Goal: Transaction & Acquisition: Purchase product/service

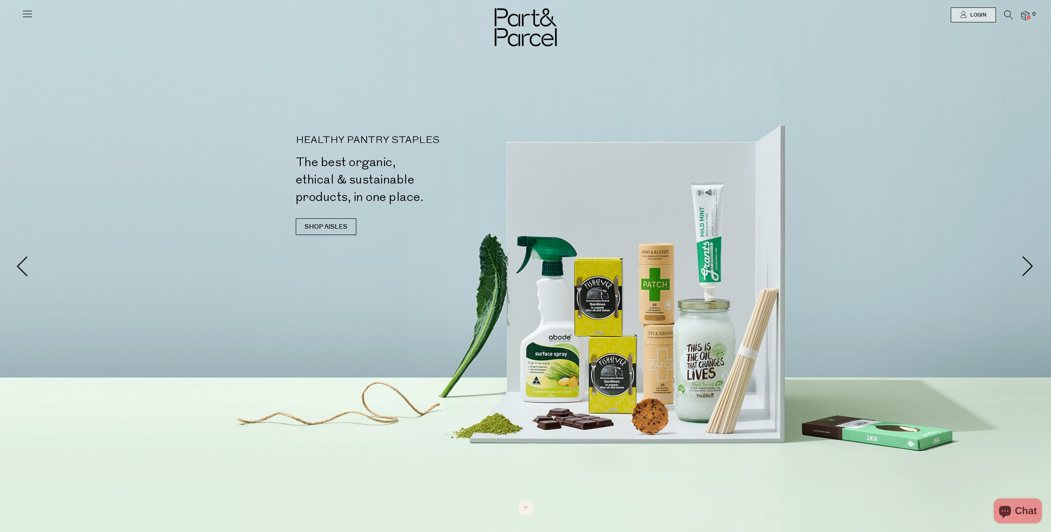
scroll to position [11, 0]
click at [321, 226] on link "SHOP AISLES" at bounding box center [326, 226] width 60 height 17
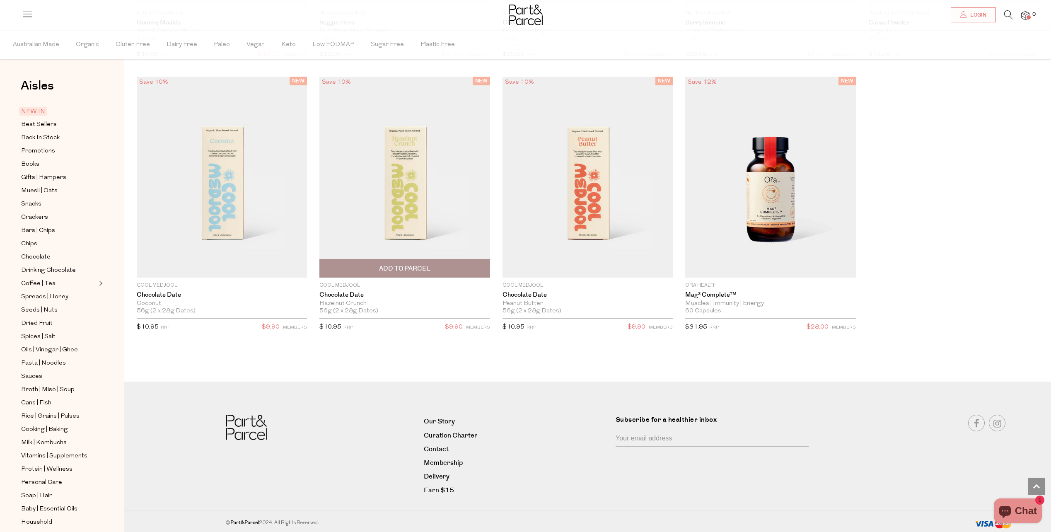
scroll to position [1183, 0]
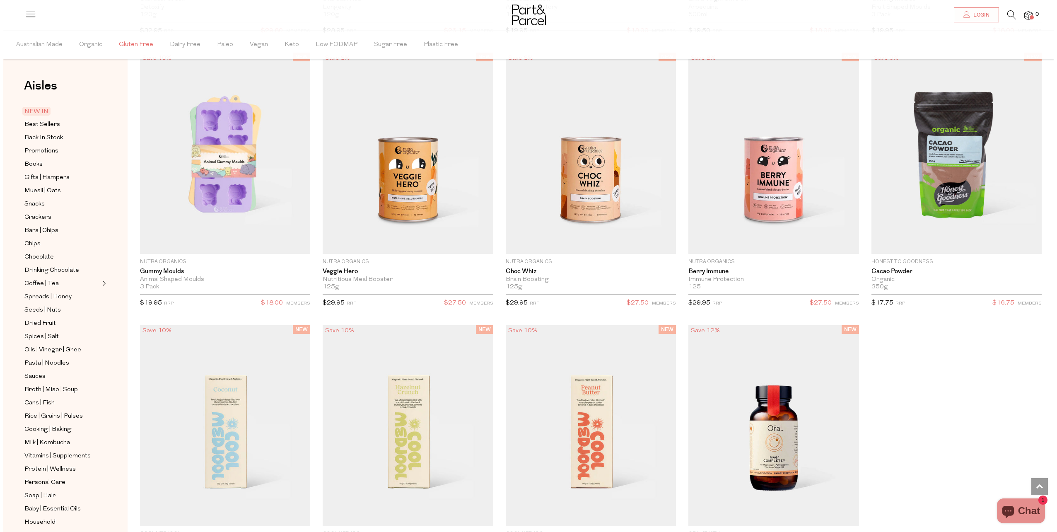
scroll to position [1185, 0]
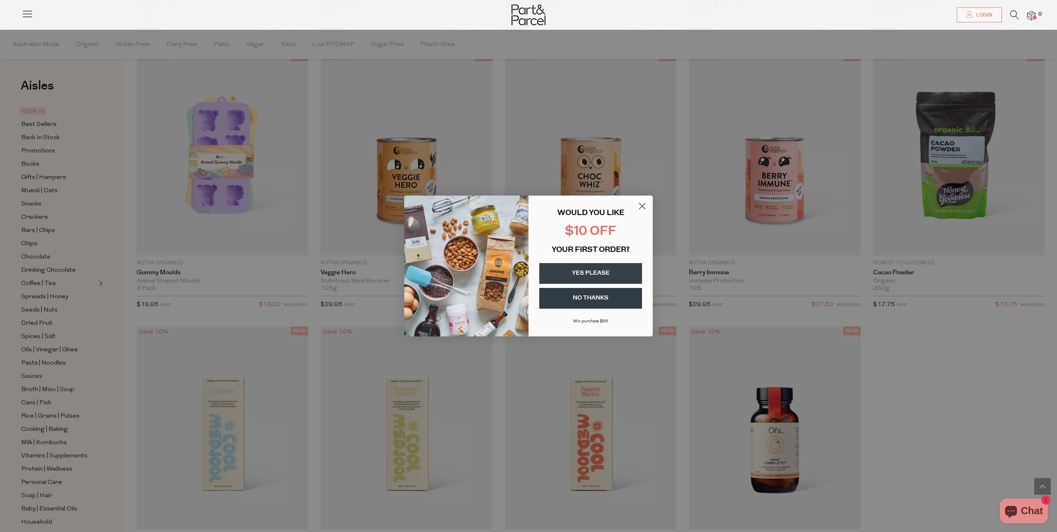
click at [644, 206] on circle "Close dialog" at bounding box center [642, 206] width 14 height 14
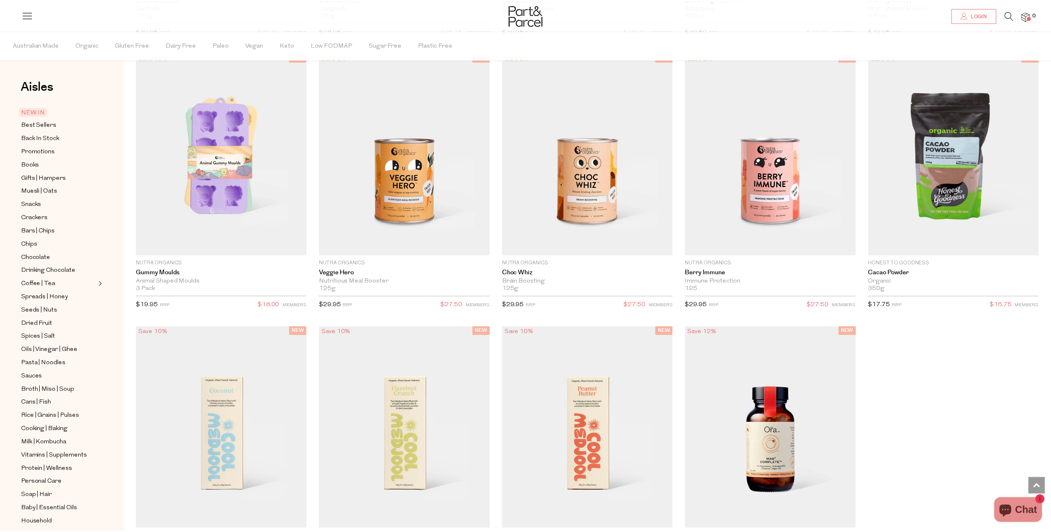
scroll to position [1183, 0]
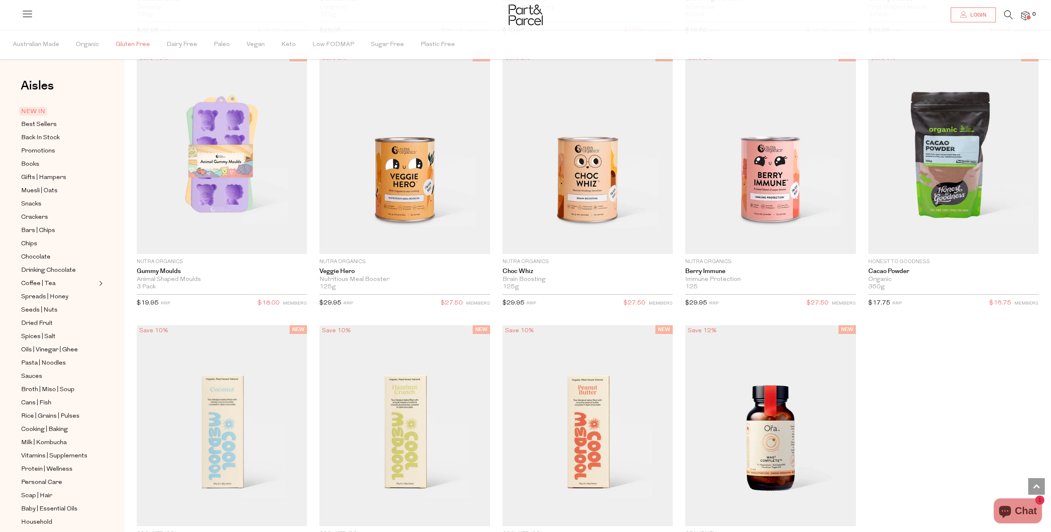
click at [139, 44] on span "Gluten Free" at bounding box center [133, 44] width 34 height 29
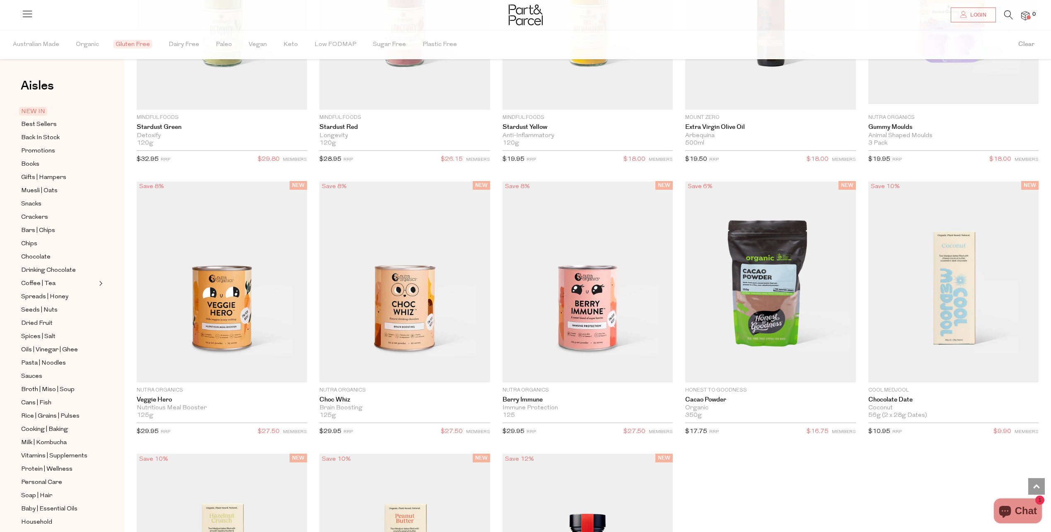
scroll to position [934, 0]
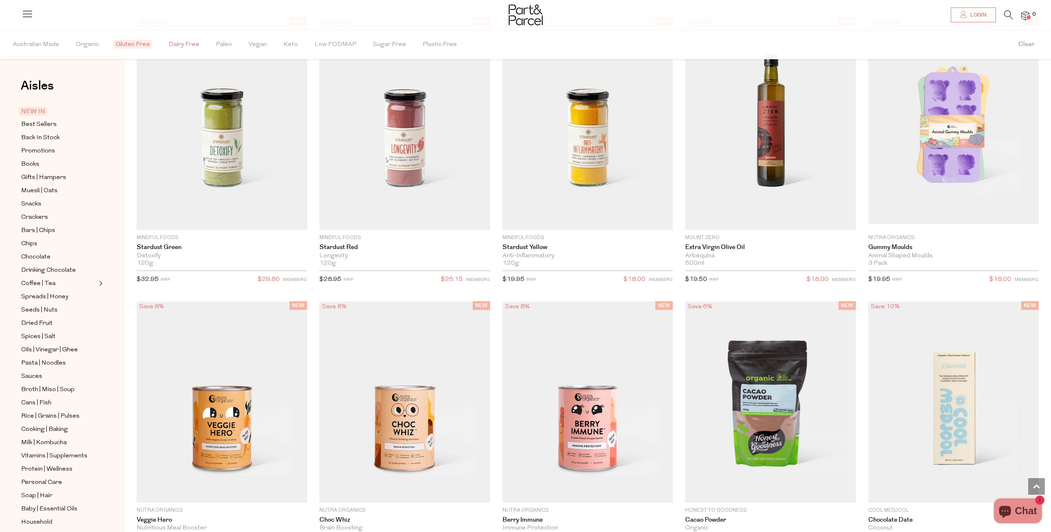
click at [183, 45] on span "Dairy Free" at bounding box center [184, 44] width 31 height 29
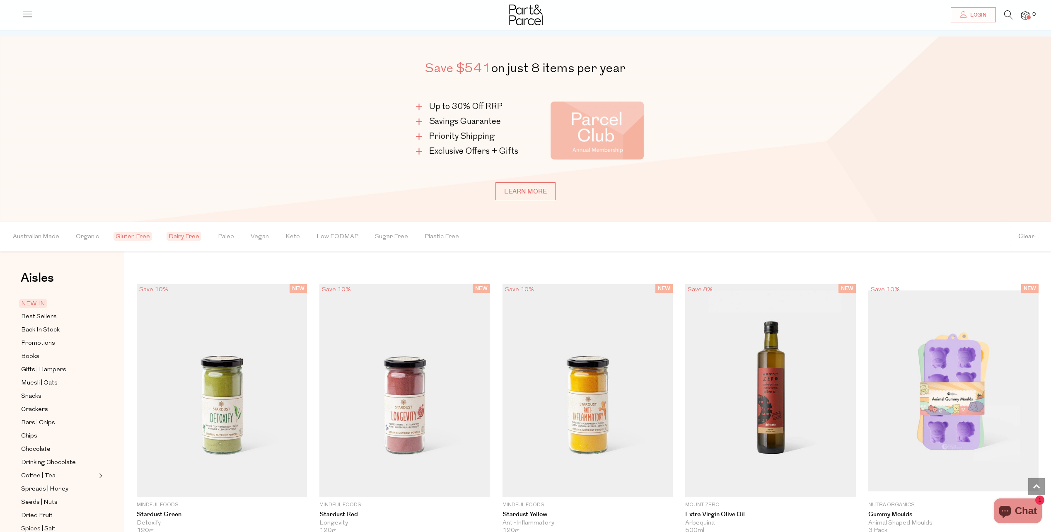
scroll to position [589, 0]
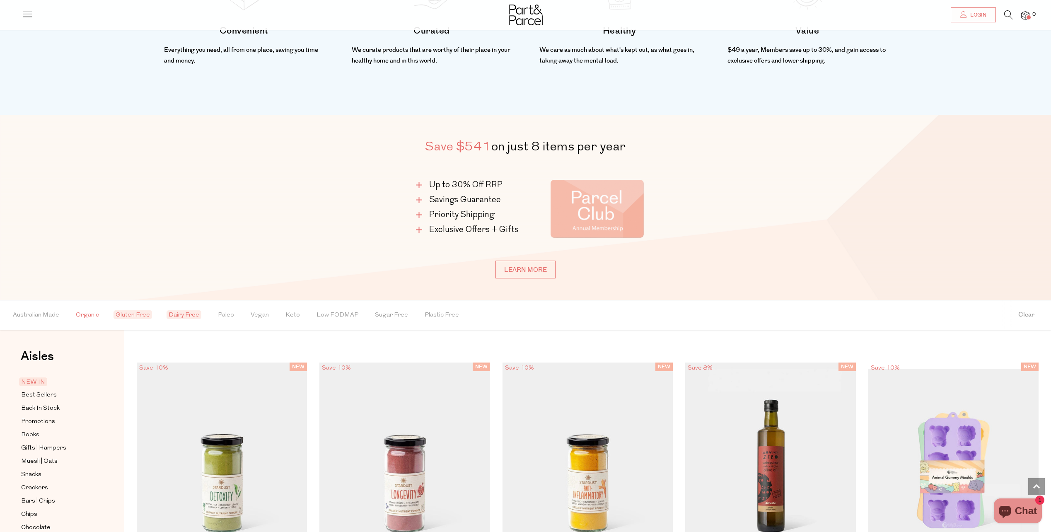
click at [89, 314] on span "Organic" at bounding box center [87, 315] width 23 height 29
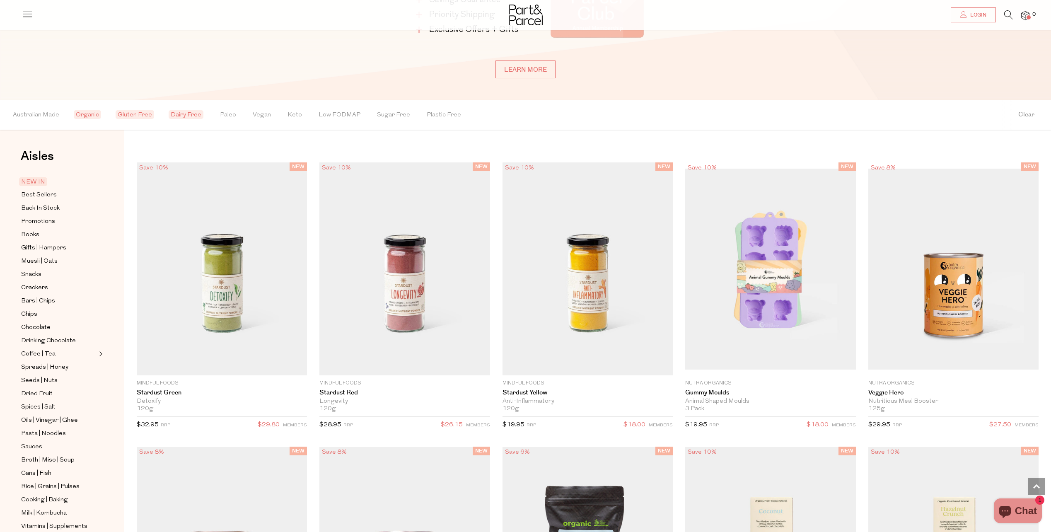
scroll to position [837, 0]
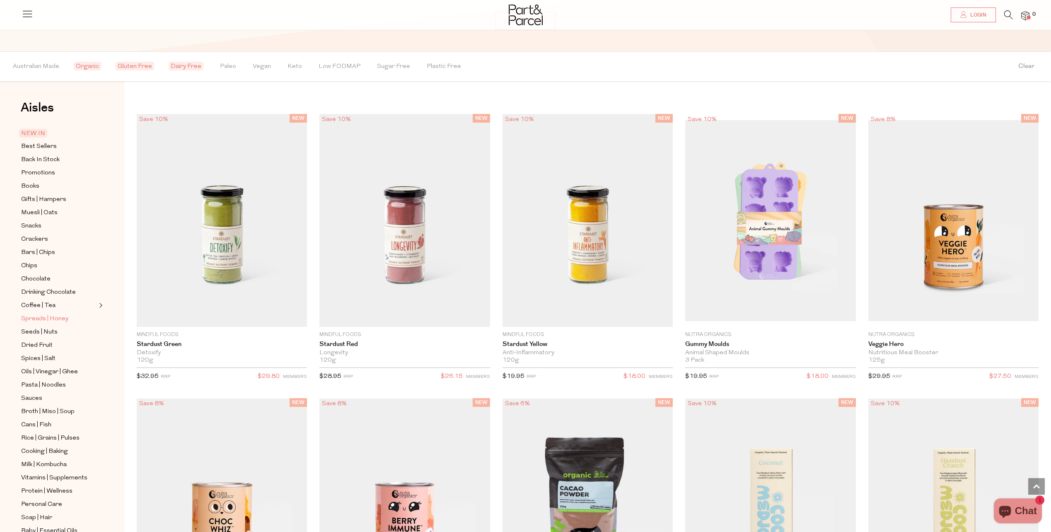
click at [41, 314] on span "Spreads | Honey" at bounding box center [44, 319] width 47 height 10
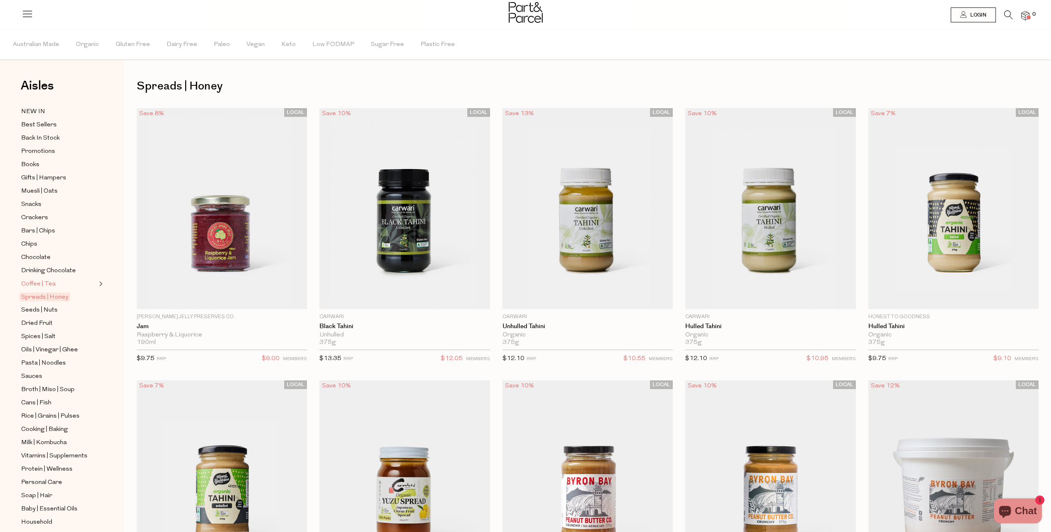
click at [47, 279] on span "Coffee | Tea" at bounding box center [38, 284] width 34 height 10
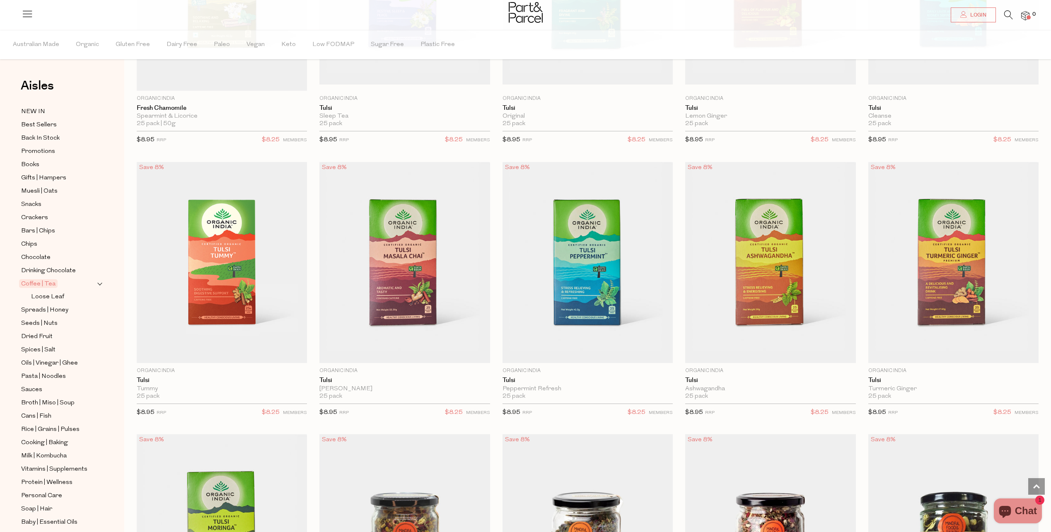
scroll to position [1284, 0]
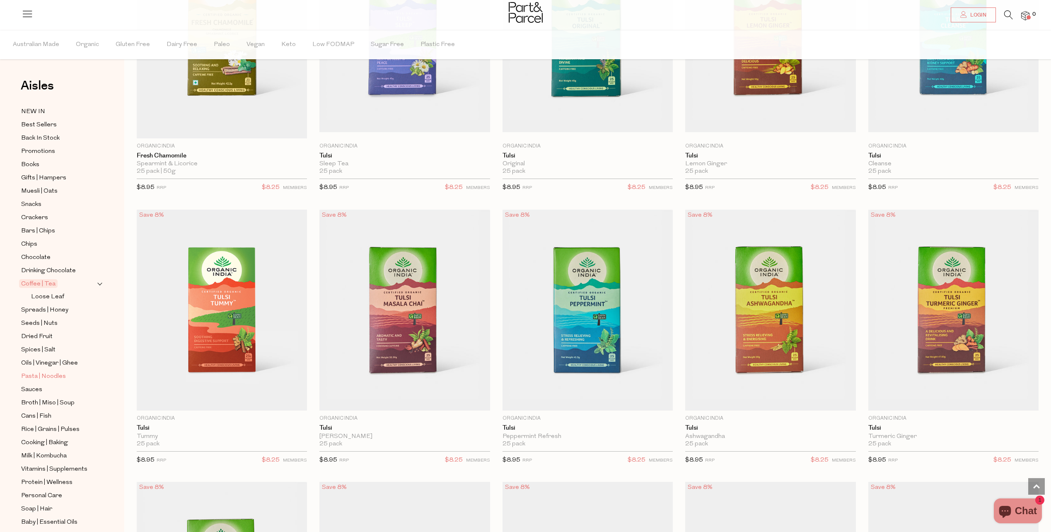
click at [55, 372] on span "Pasta | Noodles" at bounding box center [43, 377] width 45 height 10
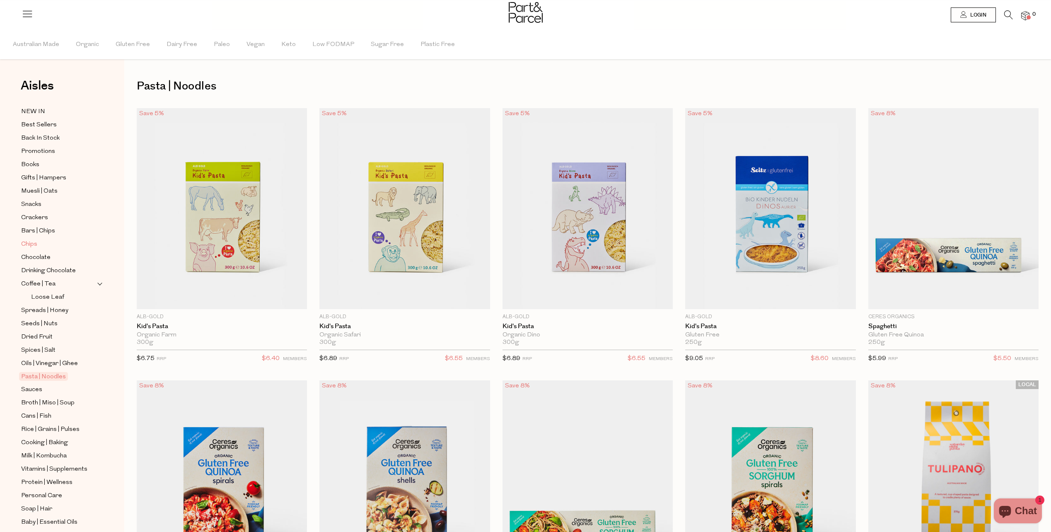
click at [25, 239] on span "Chips" at bounding box center [29, 244] width 16 height 10
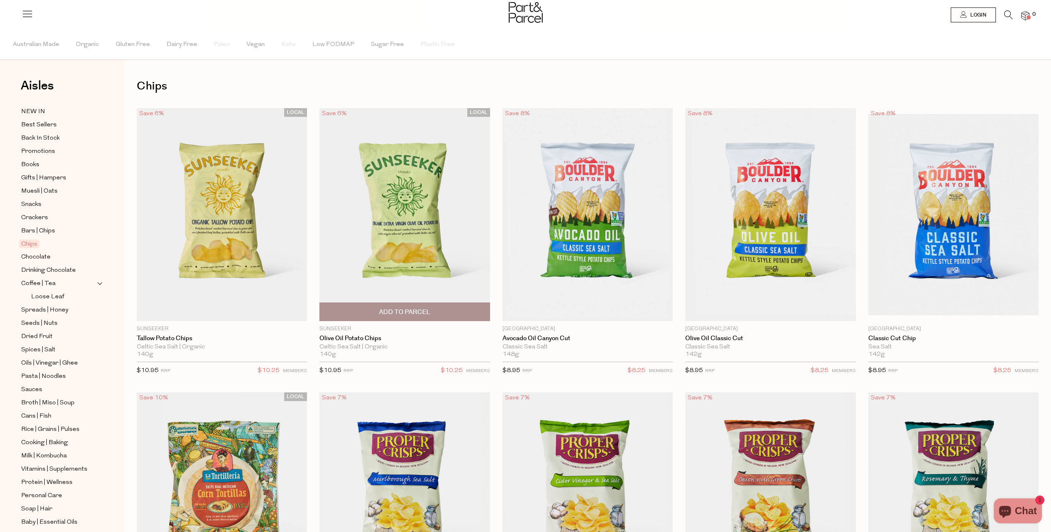
click at [398, 199] on img at bounding box center [404, 214] width 170 height 213
